Goal: Task Accomplishment & Management: Use online tool/utility

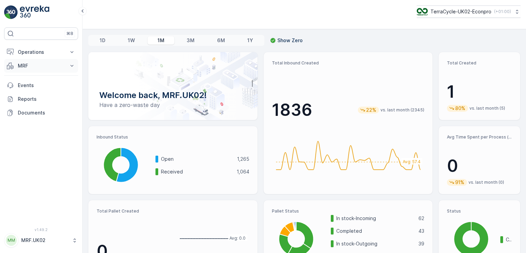
click at [22, 66] on p "MRF" at bounding box center [41, 65] width 47 height 7
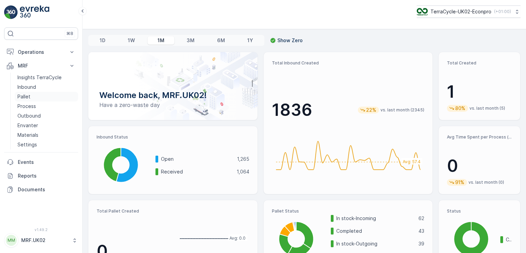
click at [26, 99] on p "Pallet" at bounding box center [23, 96] width 13 height 7
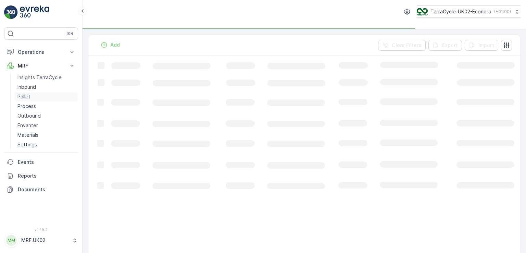
click at [26, 99] on p "Pallet" at bounding box center [23, 96] width 13 height 7
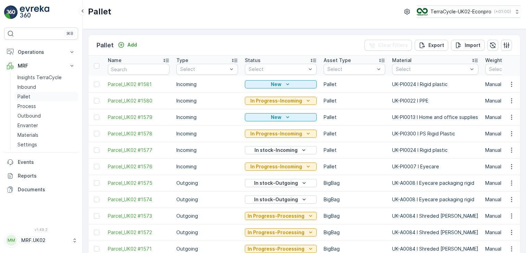
click at [33, 95] on link "Pallet" at bounding box center [46, 97] width 63 height 10
click at [25, 96] on p "Pallet" at bounding box center [23, 96] width 13 height 7
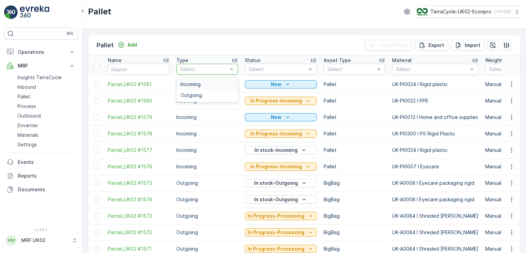
click at [198, 86] on span "Incoming" at bounding box center [191, 84] width 20 height 5
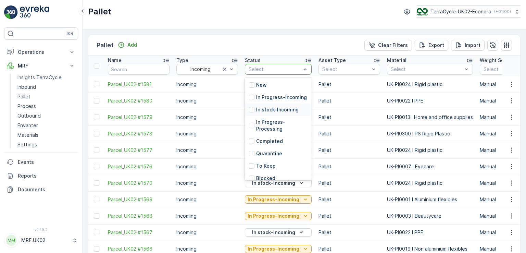
click at [291, 113] on p "In stock-Incoming" at bounding box center [277, 109] width 42 height 7
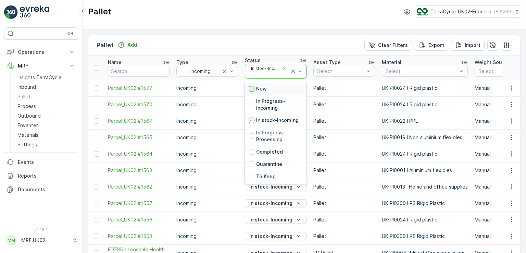
click at [253, 88] on div at bounding box center [251, 88] width 5 height 5
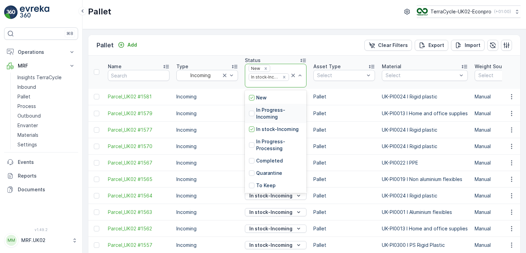
click at [270, 112] on p "In Progress-Incoming" at bounding box center [279, 114] width 46 height 14
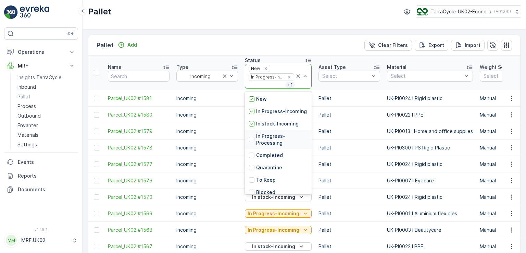
click at [273, 145] on p "In Progress-Processing" at bounding box center [281, 140] width 51 height 14
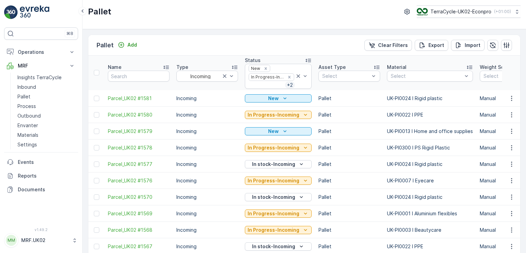
click at [355, 131] on td "Pallet" at bounding box center [349, 131] width 69 height 16
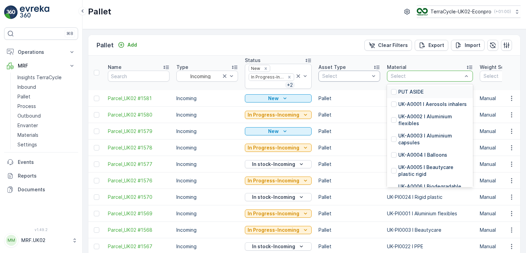
click at [407, 80] on div "Select" at bounding box center [430, 76] width 86 height 11
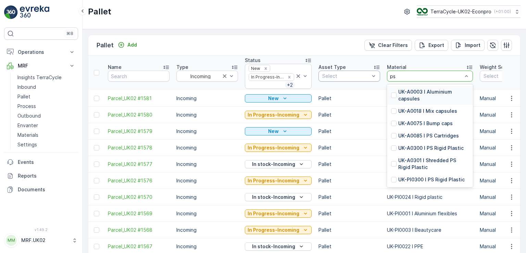
type input "ps r"
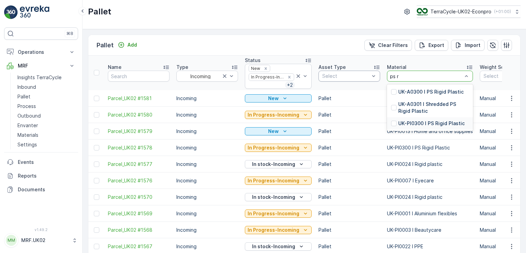
click at [432, 122] on p "UK-PI0300 I PS Rigid Plastic" at bounding box center [432, 123] width 66 height 7
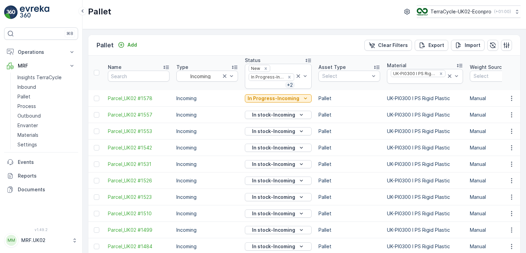
click at [521, 106] on div "Pallet Add Clear Filters Export Import Name Type Incoming Status New In Progres…" at bounding box center [305, 141] width 444 height 224
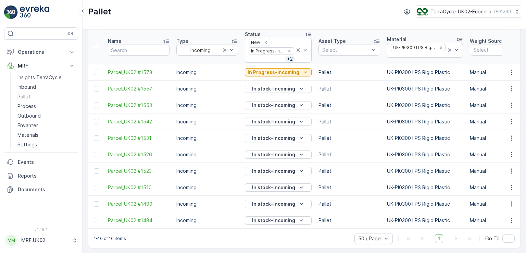
scroll to position [27, 0]
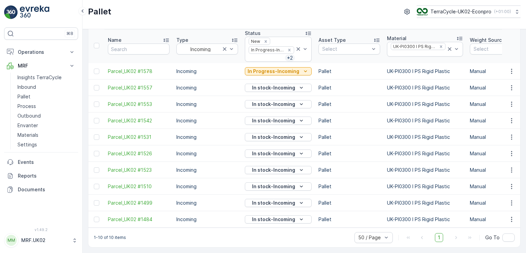
click at [223, 150] on td "Incoming" at bounding box center [207, 153] width 69 height 16
click at [153, 119] on span "Parcel_UK02 #1542" at bounding box center [139, 120] width 62 height 7
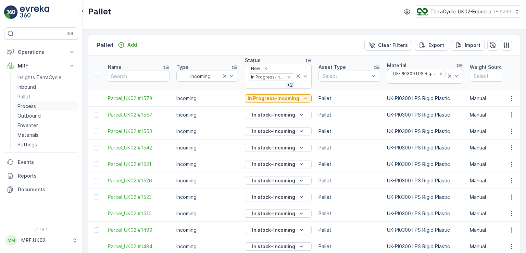
click at [35, 105] on p "Process" at bounding box center [26, 106] width 19 height 7
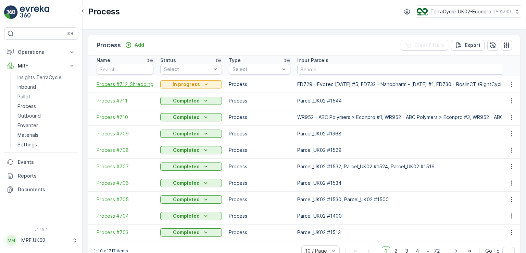
click at [137, 84] on span "Process #712_Shredding" at bounding box center [125, 84] width 57 height 7
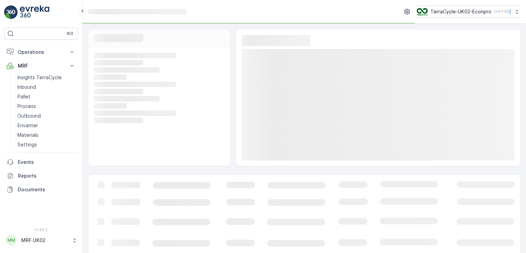
click at [137, 84] on rect at bounding box center [158, 84] width 129 height 6
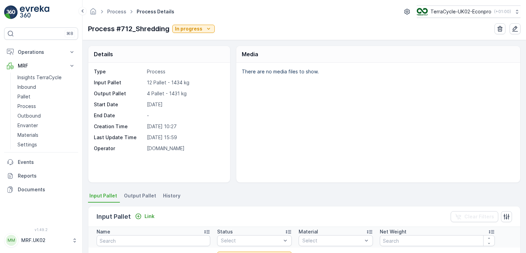
click at [523, 85] on div "Details Type Process Input Pallet 12 Pallet - 1434 kg Output Pallet 4 Pallet - …" at bounding box center [305, 146] width 444 height 213
